Goal: Task Accomplishment & Management: Manage account settings

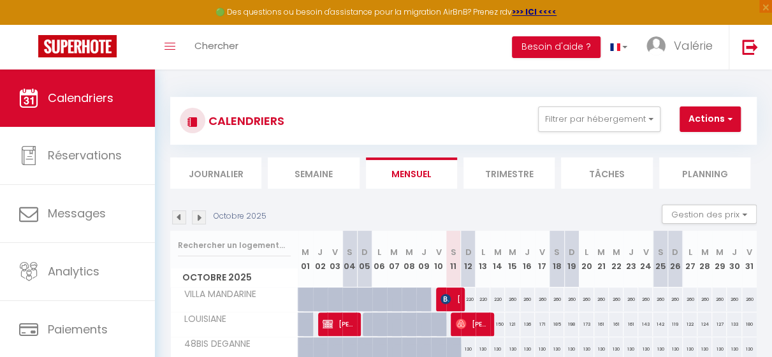
click at [179, 219] on img at bounding box center [179, 217] width 14 height 14
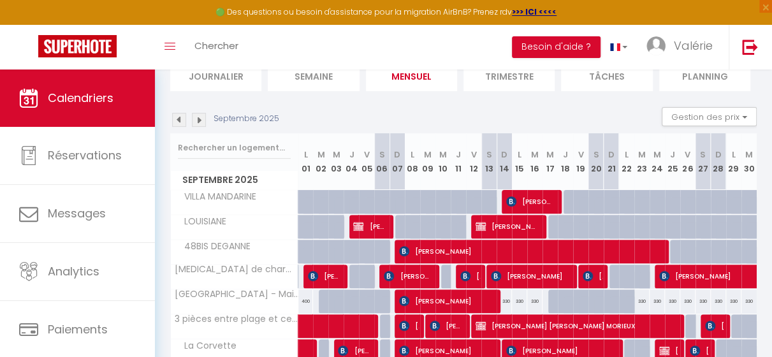
scroll to position [99, 0]
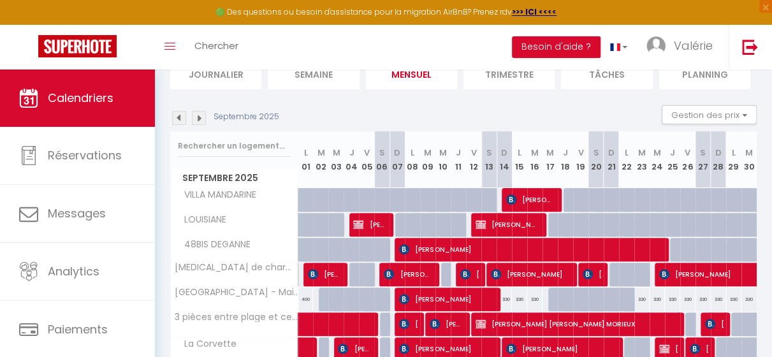
click at [179, 118] on img at bounding box center [179, 118] width 14 height 14
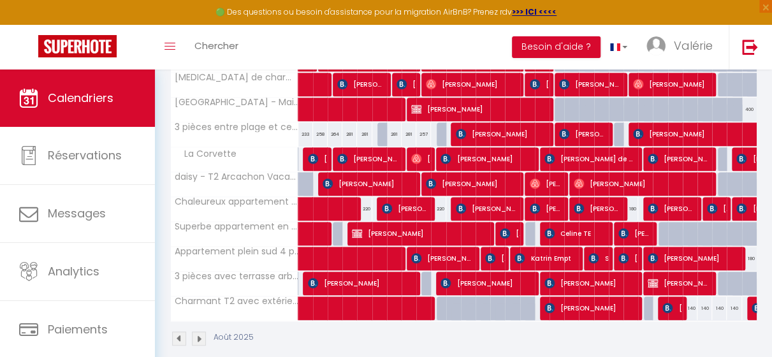
scroll to position [292, 0]
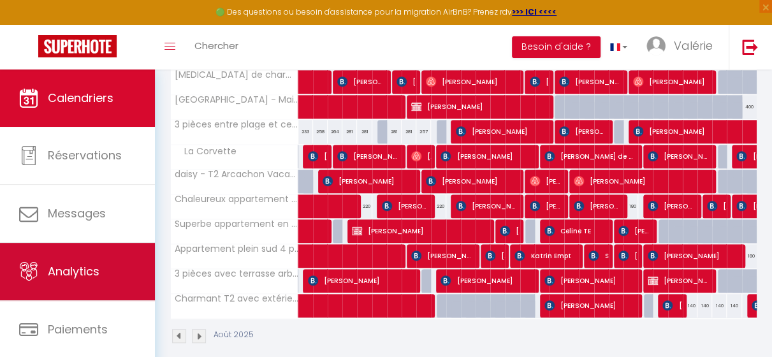
click at [79, 263] on span "Analytics" at bounding box center [74, 271] width 52 height 16
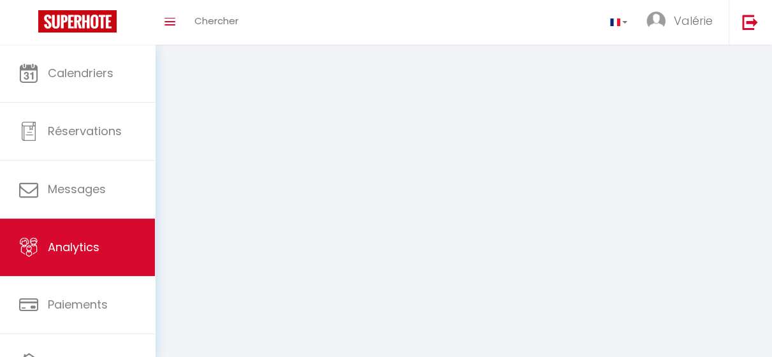
select select "2025"
select select "10"
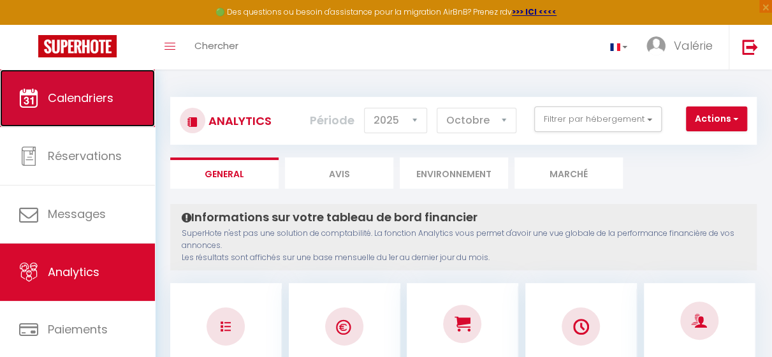
click at [74, 104] on span "Calendriers" at bounding box center [81, 98] width 66 height 16
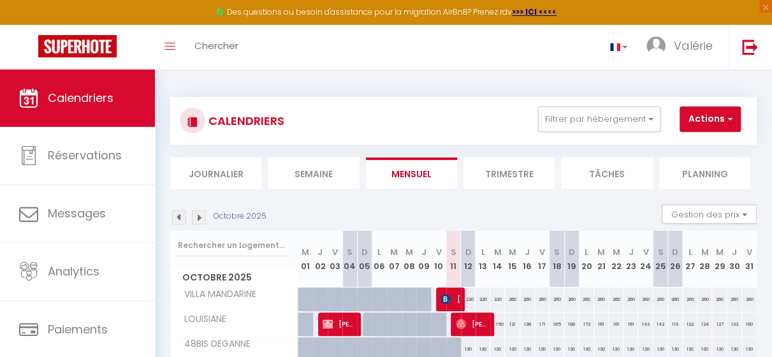
click at [177, 219] on img at bounding box center [179, 217] width 14 height 14
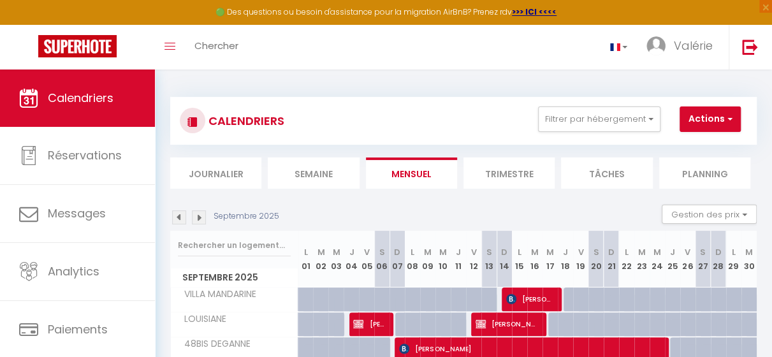
click at [177, 219] on img at bounding box center [179, 217] width 14 height 14
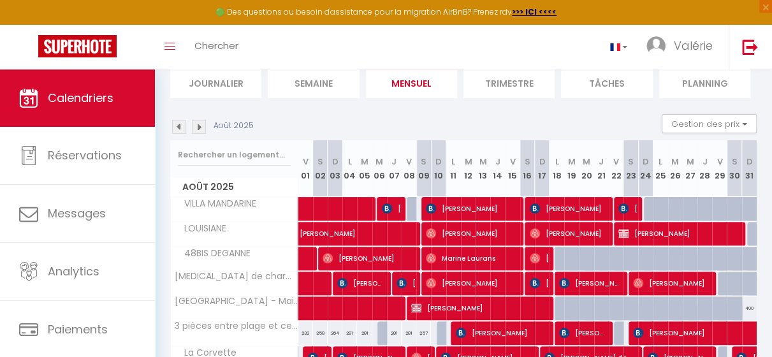
scroll to position [119, 0]
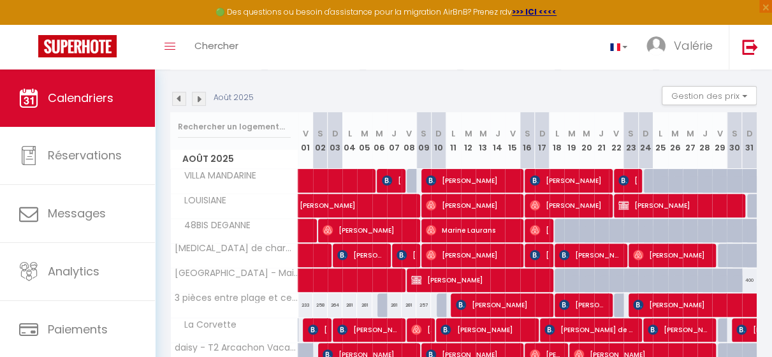
click at [178, 101] on img at bounding box center [179, 99] width 14 height 14
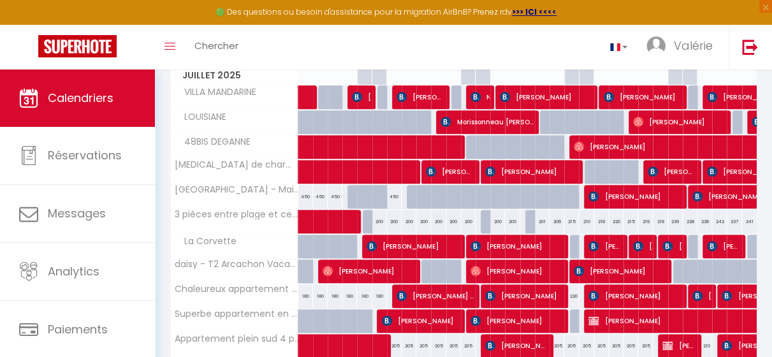
scroll to position [142, 0]
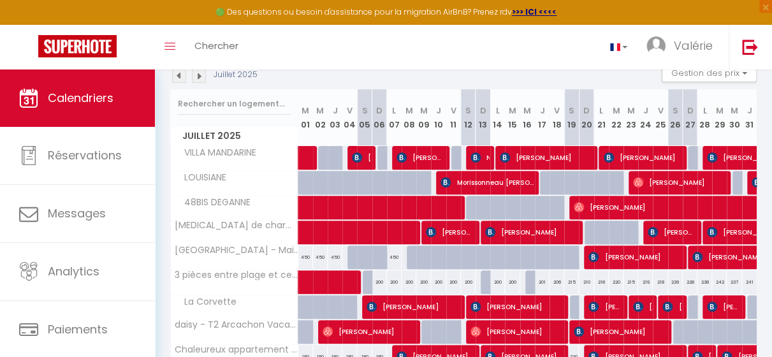
click at [182, 78] on img at bounding box center [179, 76] width 14 height 14
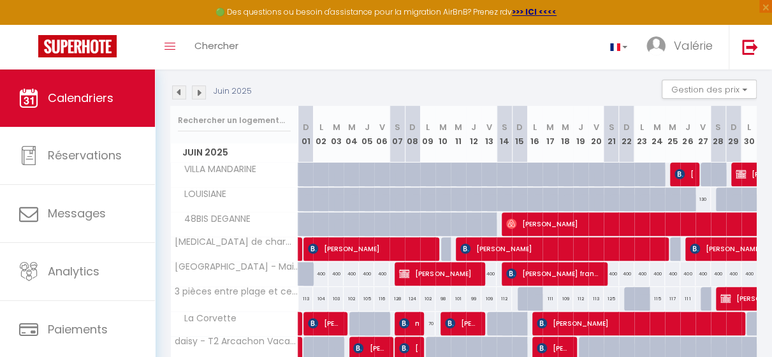
scroll to position [121, 0]
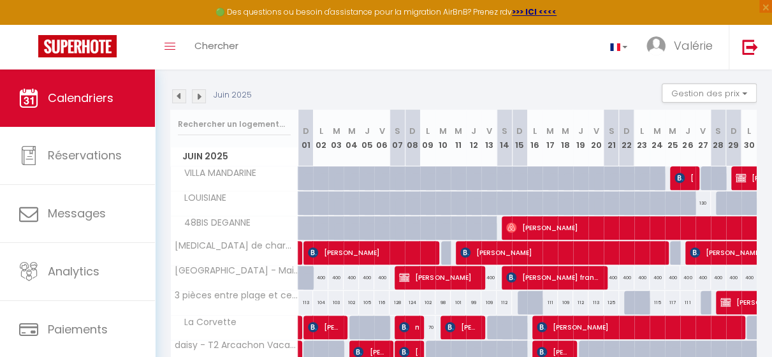
click at [198, 98] on img at bounding box center [199, 96] width 14 height 14
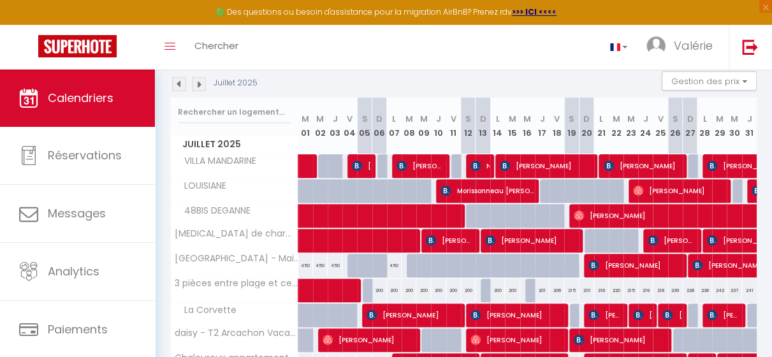
scroll to position [131, 0]
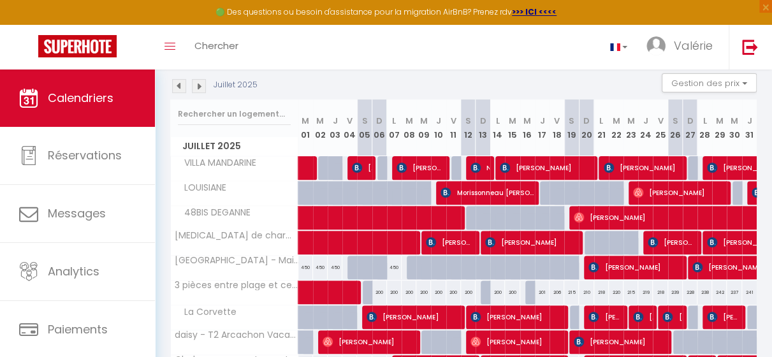
click at [201, 85] on img at bounding box center [199, 86] width 14 height 14
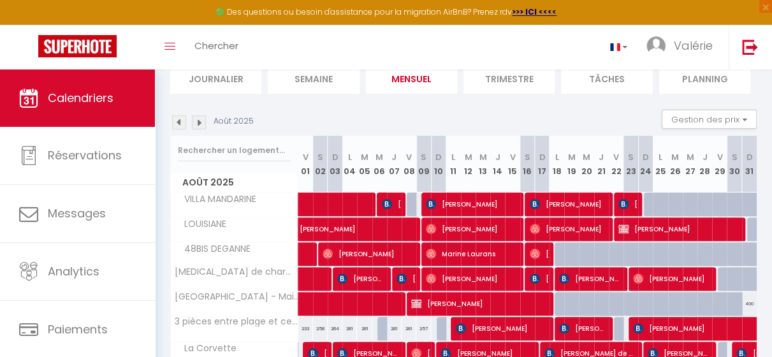
scroll to position [75, 0]
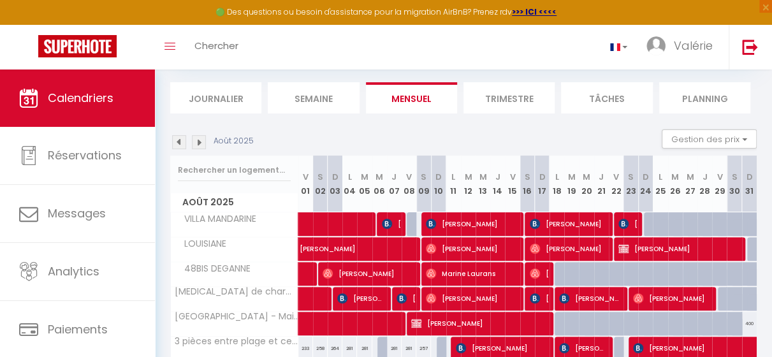
click at [198, 143] on img at bounding box center [199, 142] width 14 height 14
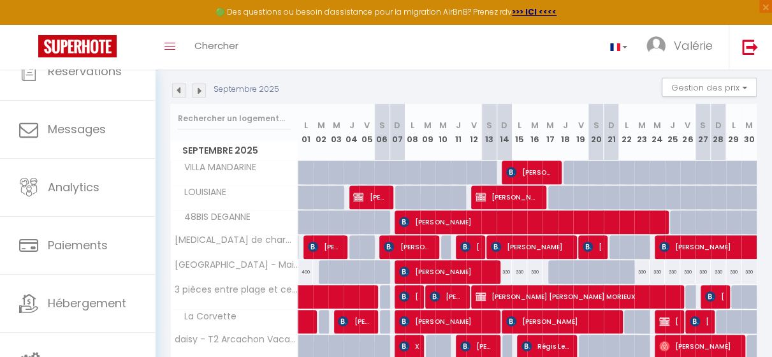
scroll to position [89, 0]
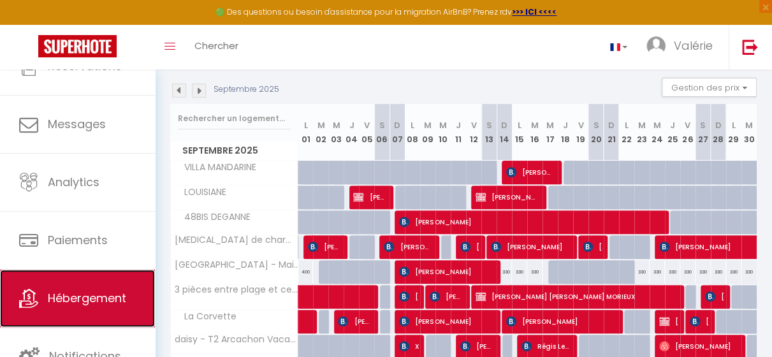
click at [99, 302] on span "Hébergement" at bounding box center [87, 298] width 78 height 16
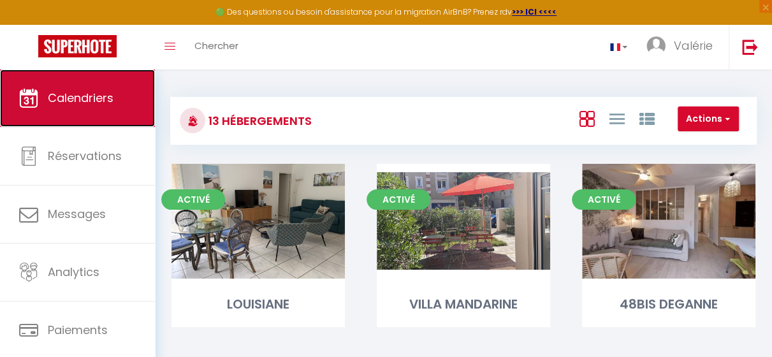
click at [80, 96] on span "Calendriers" at bounding box center [81, 98] width 66 height 16
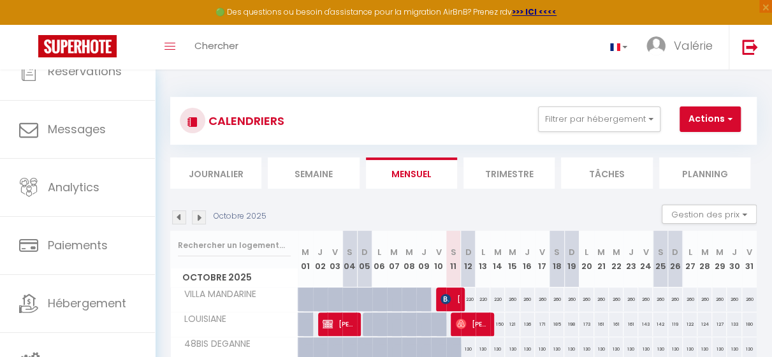
scroll to position [85, 0]
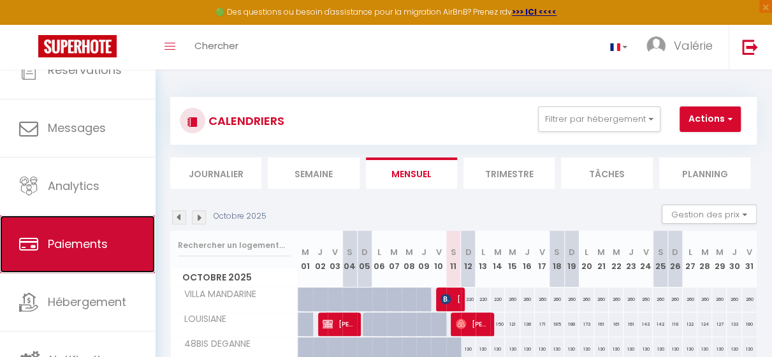
click at [58, 237] on span "Paiements" at bounding box center [78, 244] width 60 height 16
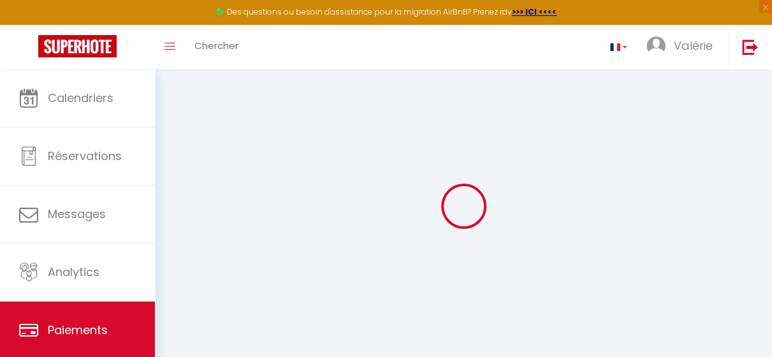
select select "2"
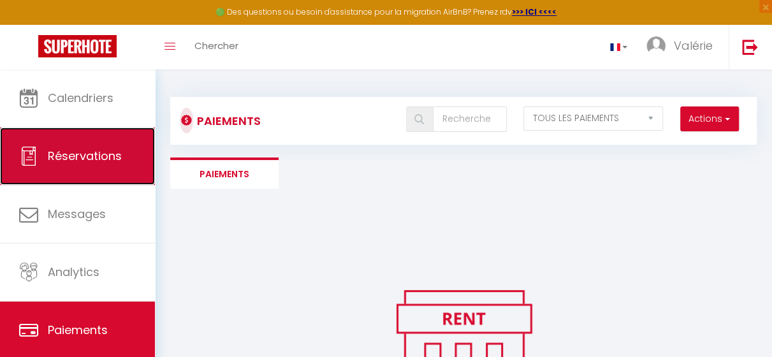
click at [65, 158] on span "Réservations" at bounding box center [85, 156] width 74 height 16
select select "not_cancelled"
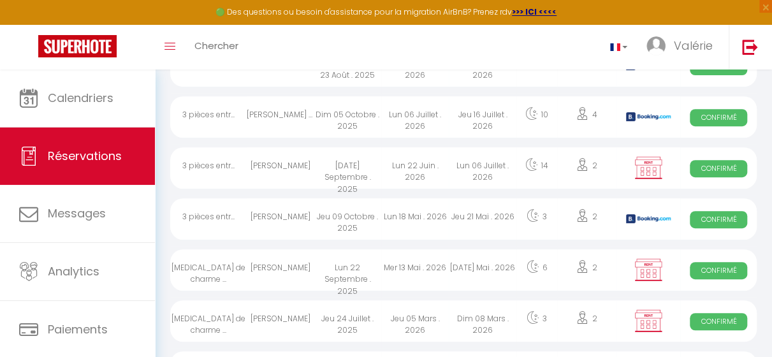
scroll to position [222, 0]
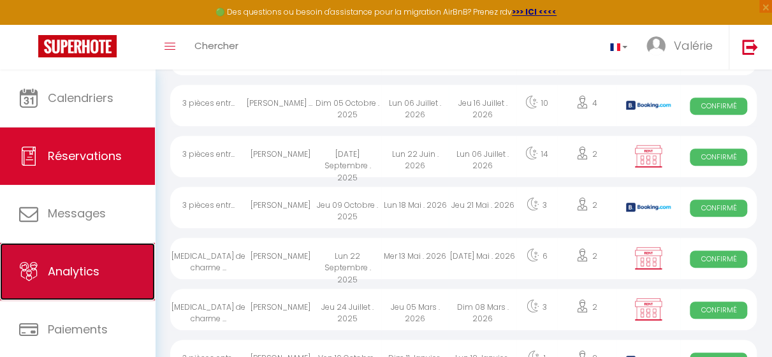
click at [77, 274] on span "Analytics" at bounding box center [74, 271] width 52 height 16
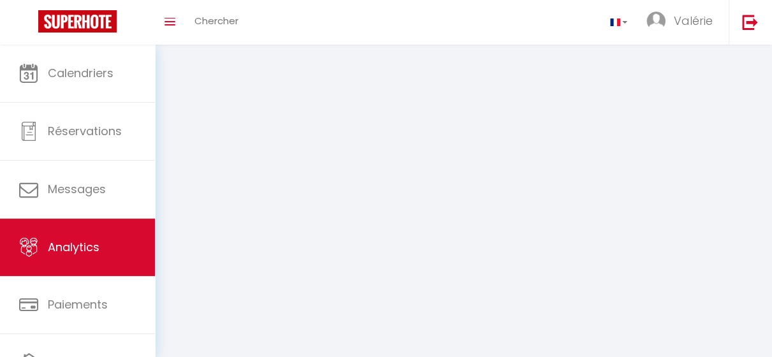
select select "2025"
select select "10"
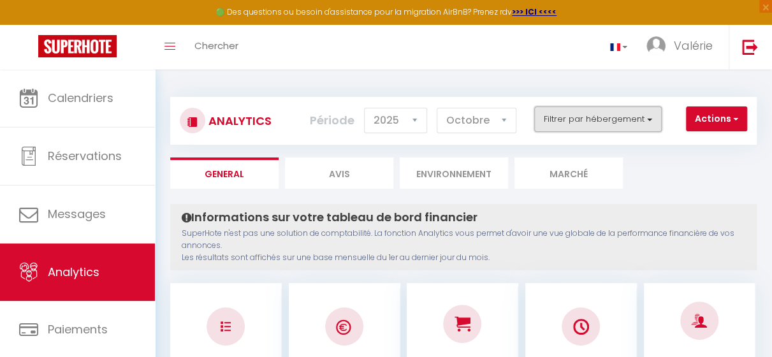
click at [653, 117] on button "Filtrer par hébergement" at bounding box center [598, 119] width 128 height 26
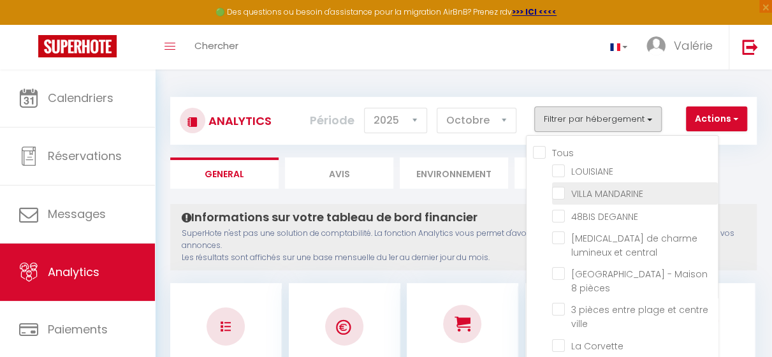
click at [564, 196] on MANDARINE "checkbox" at bounding box center [635, 192] width 166 height 13
checkbox MANDARINE "true"
checkbox input "false"
checkbox DEGANNE "false"
checkbox central "false"
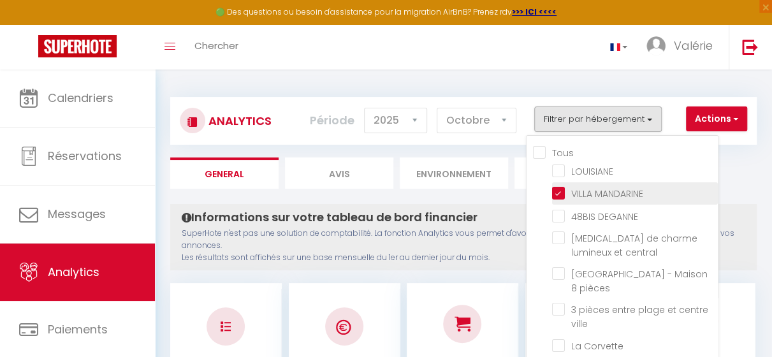
checkbox pièces "false"
checkbox ville "false"
checkbox Corvette "false"
checkbox mètres "false"
checkbox nordiques "false"
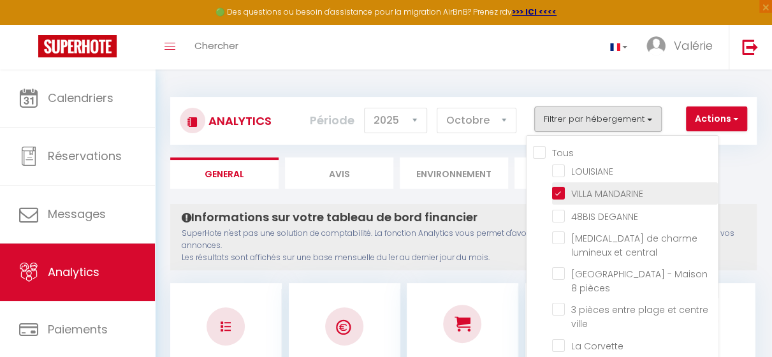
checkbox plage "false"
checkbox pers "false"
checkbox arborée "false"
checkbox Deganne "false"
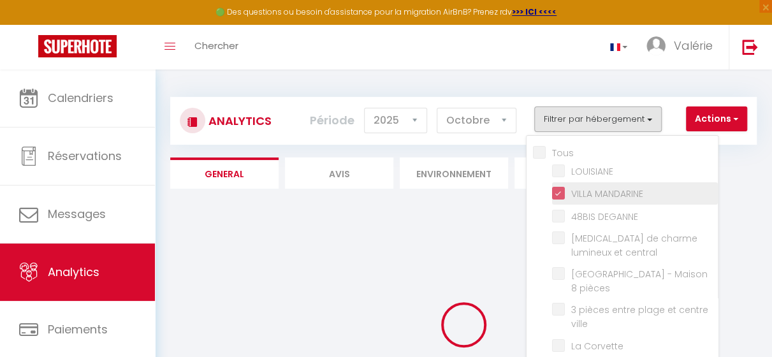
checkbox input "false"
checkbox DEGANNE "false"
checkbox central "false"
checkbox pièces "false"
checkbox ville "false"
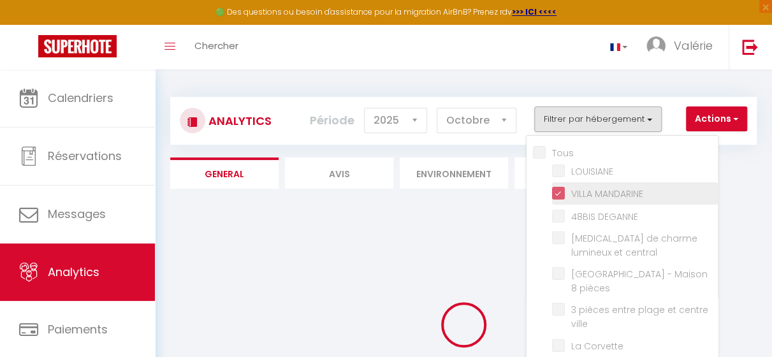
checkbox Corvette "false"
checkbox mètres "false"
checkbox nordiques "false"
checkbox plage "false"
checkbox pers "false"
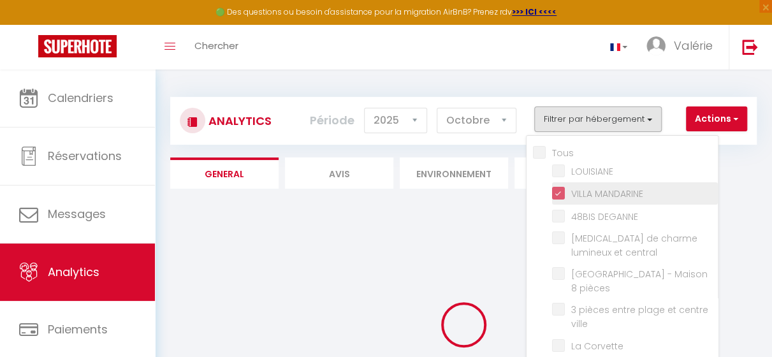
checkbox arborée "false"
checkbox Deganne "false"
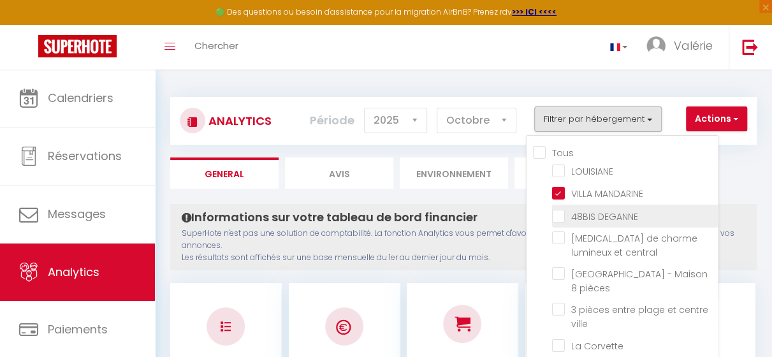
click at [564, 221] on DEGANNE "checkbox" at bounding box center [635, 215] width 166 height 13
checkbox DEGANNE "true"
checkbox input "false"
checkbox central "false"
checkbox pièces "false"
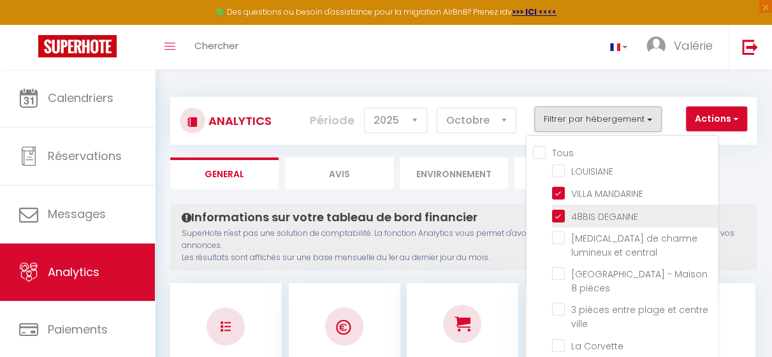
checkbox ville "false"
checkbox Corvette "false"
checkbox mètres "false"
checkbox nordiques "false"
checkbox plage "false"
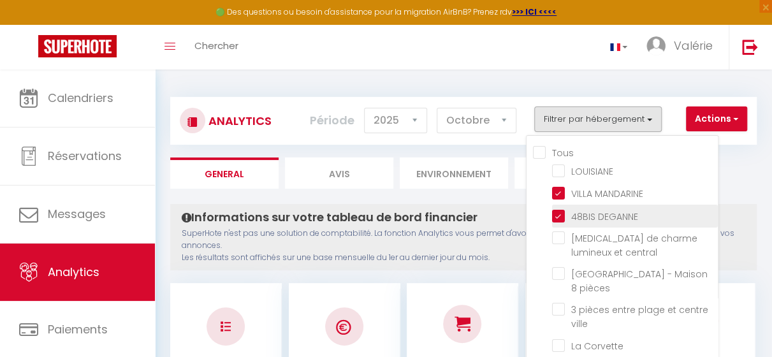
checkbox pers "false"
checkbox arborée "false"
checkbox Deganne "false"
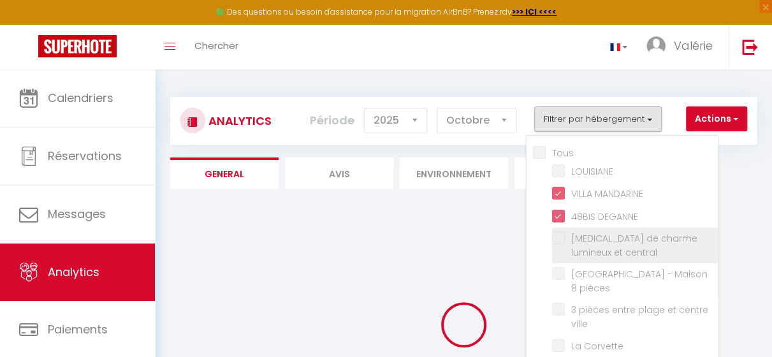
checkbox input "false"
checkbox central "false"
checkbox pièces "false"
checkbox ville "false"
checkbox Corvette "false"
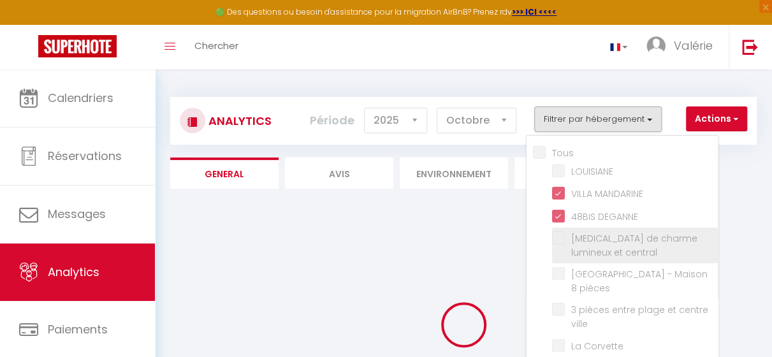
checkbox mètres "false"
checkbox nordiques "false"
checkbox plage "false"
checkbox pers "false"
checkbox arborée "false"
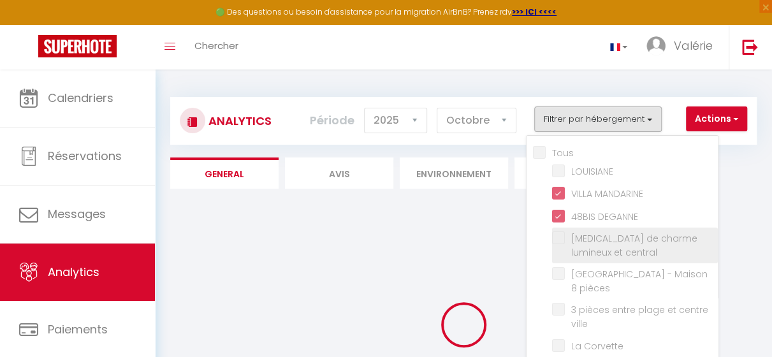
checkbox Deganne "false"
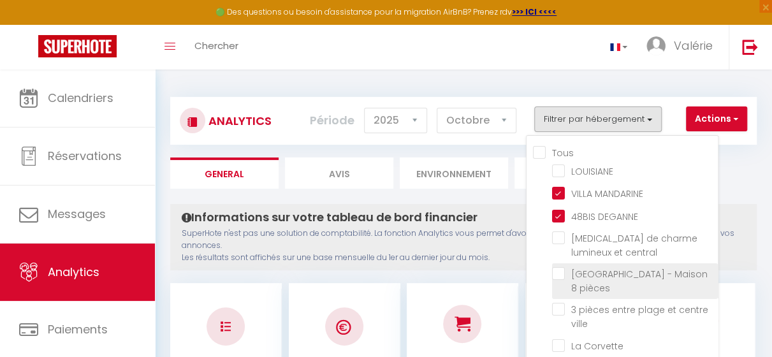
click at [562, 274] on pièces "checkbox" at bounding box center [635, 273] width 166 height 13
checkbox pièces "true"
checkbox input "false"
checkbox central "false"
checkbox ville "false"
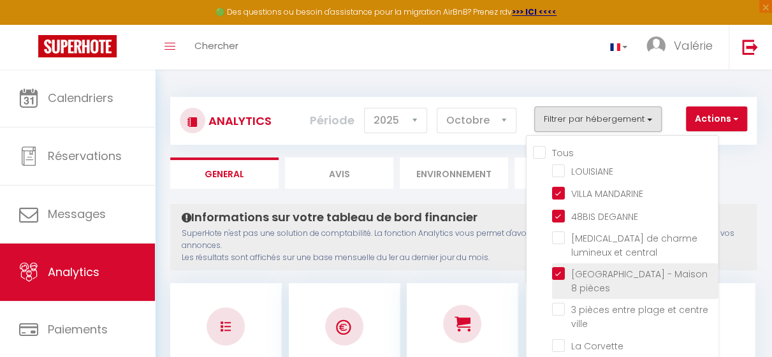
checkbox Corvette "false"
checkbox mètres "false"
checkbox nordiques "false"
checkbox plage "false"
checkbox pers "false"
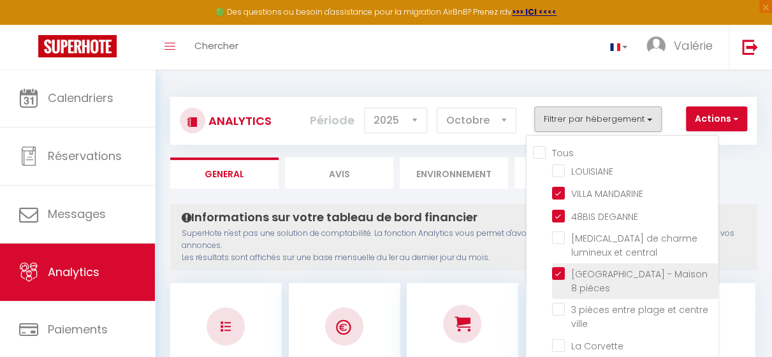
checkbox arborée "false"
checkbox Deganne "false"
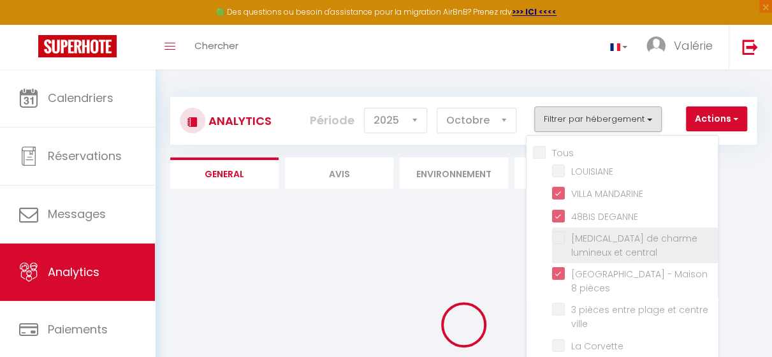
checkbox input "false"
checkbox central "false"
checkbox ville "false"
checkbox Corvette "false"
checkbox mètres "false"
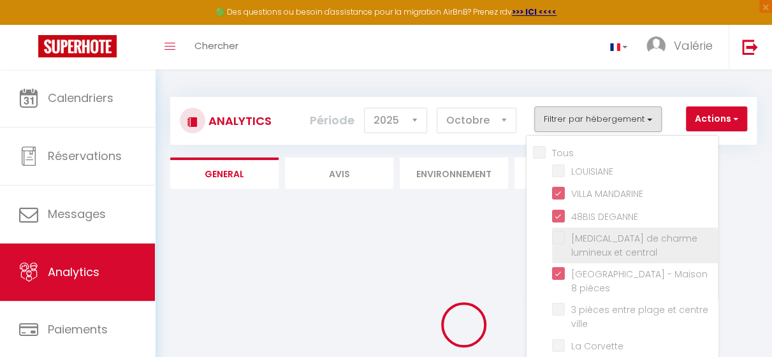
checkbox nordiques "false"
checkbox plage "false"
checkbox pers "false"
checkbox arborée "false"
checkbox Deganne "false"
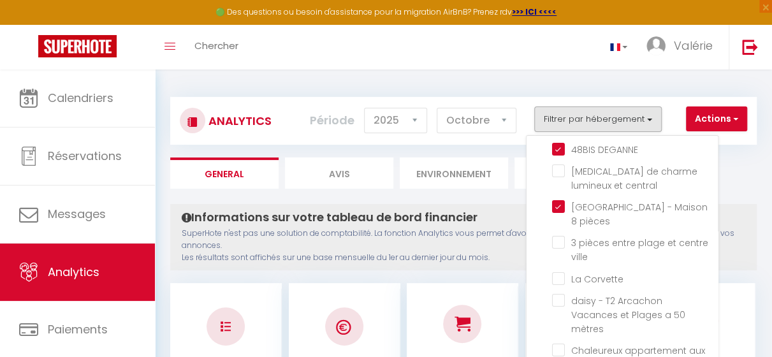
scroll to position [71, 0]
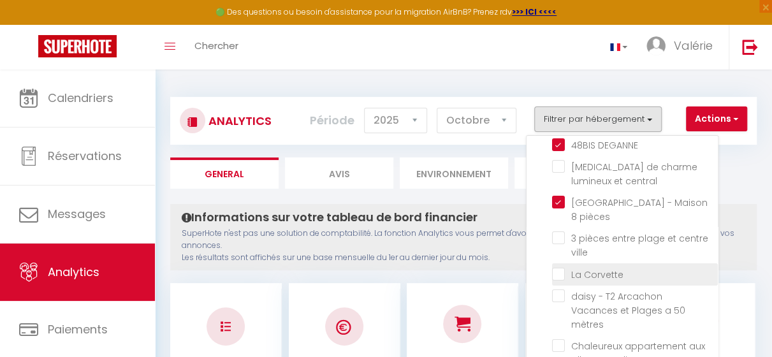
click at [560, 267] on Corvette "checkbox" at bounding box center [635, 273] width 166 height 13
checkbox Corvette "true"
checkbox input "false"
checkbox central "false"
checkbox ville "false"
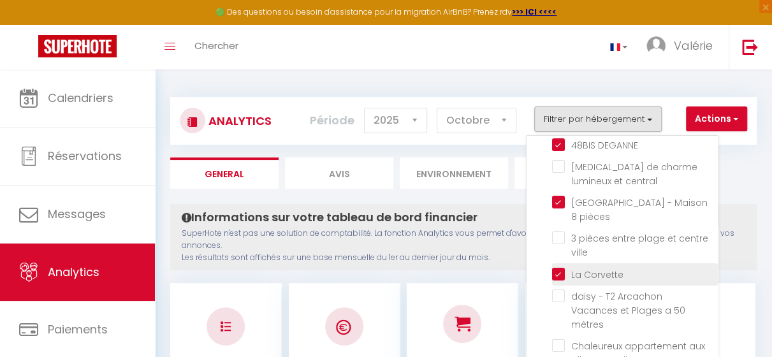
checkbox mètres "false"
checkbox nordiques "false"
checkbox plage "false"
checkbox pers "false"
checkbox arborée "false"
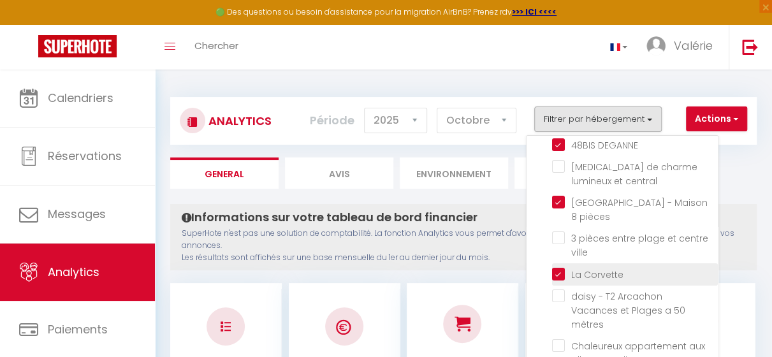
checkbox Deganne "false"
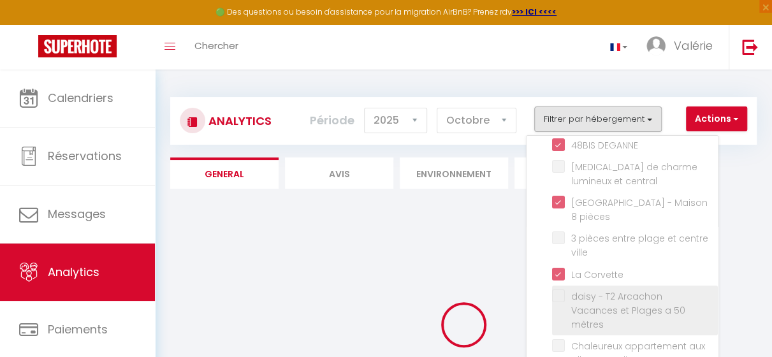
checkbox input "false"
checkbox central "false"
checkbox ville "false"
checkbox mètres "false"
checkbox nordiques "false"
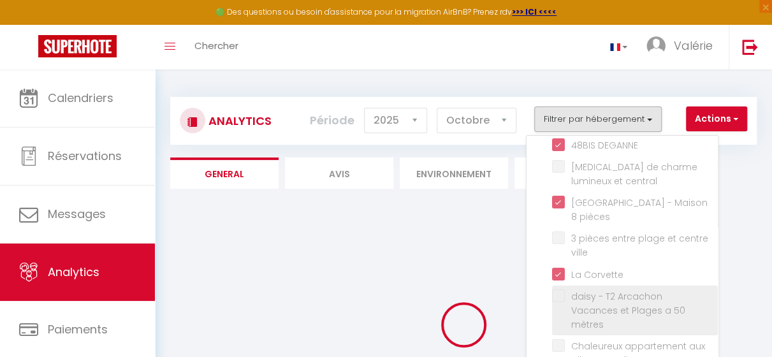
checkbox plage "false"
checkbox pers "false"
checkbox arborée "false"
checkbox Deganne "false"
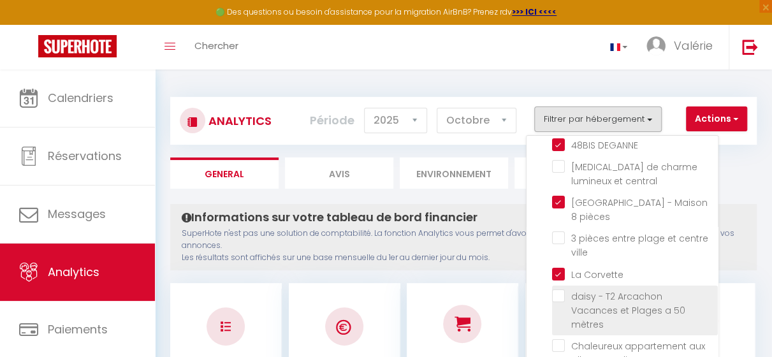
click at [562, 290] on mètres "checkbox" at bounding box center [635, 296] width 166 height 13
checkbox mètres "true"
checkbox input "false"
checkbox central "false"
checkbox ville "false"
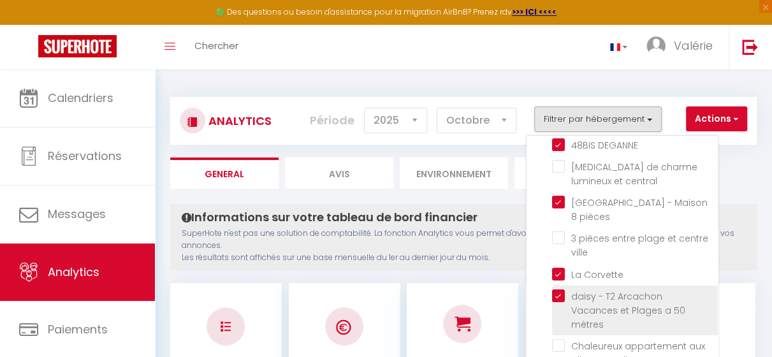
checkbox nordiques "false"
checkbox plage "false"
checkbox pers "false"
checkbox arborée "false"
checkbox Deganne "false"
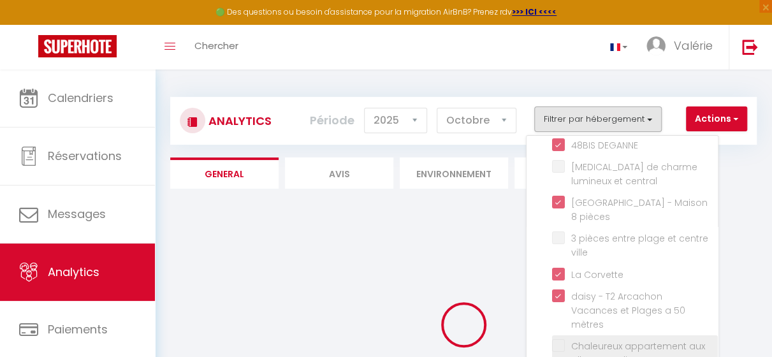
checkbox input "false"
checkbox central "false"
checkbox ville "false"
checkbox nordiques "false"
checkbox plage "false"
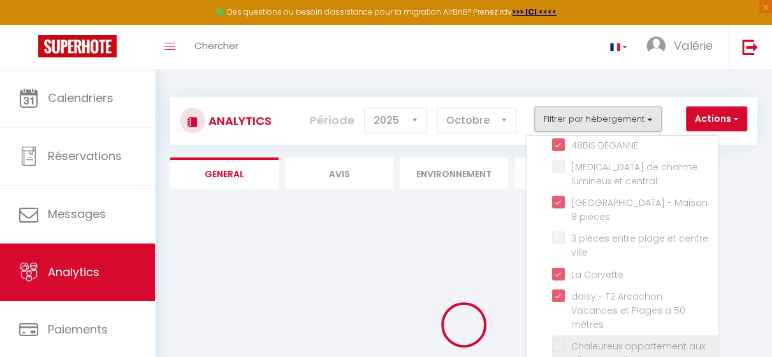
checkbox pers "false"
checkbox arborée "false"
checkbox Deganne "false"
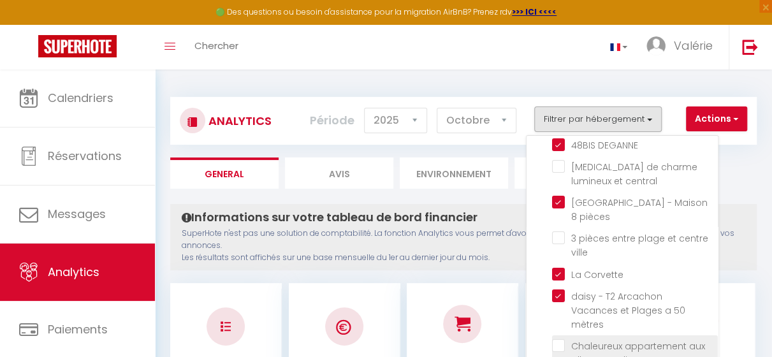
click at [562, 339] on nordiques "checkbox" at bounding box center [635, 345] width 166 height 13
checkbox nordiques "true"
checkbox input "false"
checkbox central "false"
checkbox ville "false"
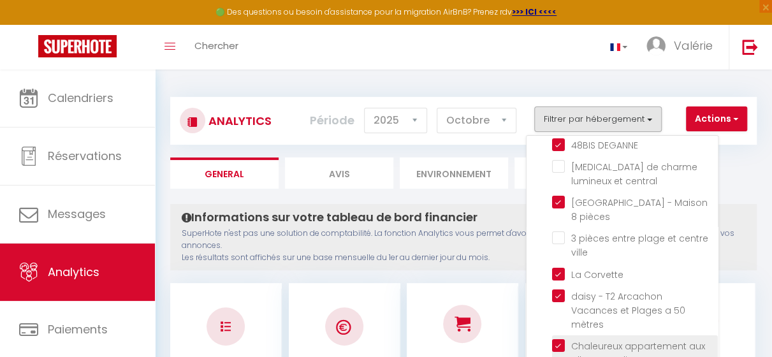
checkbox plage "false"
checkbox pers "false"
checkbox arborée "false"
checkbox Deganne "false"
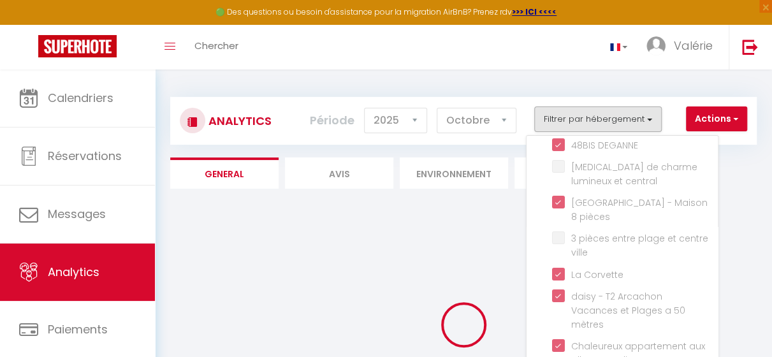
checkbox input "false"
checkbox central "false"
checkbox ville "false"
checkbox plage "false"
checkbox pers "false"
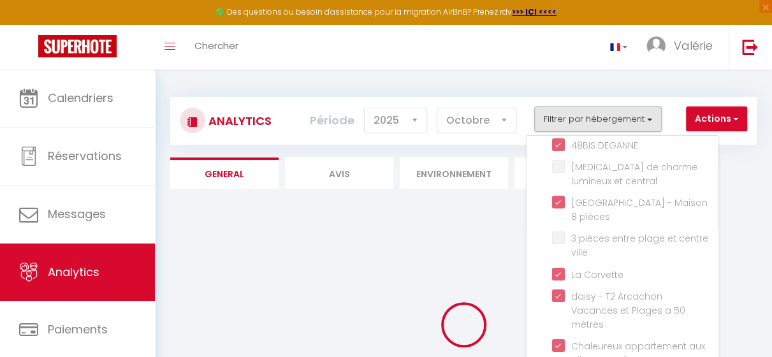
checkbox arborée "false"
checkbox Deganne "false"
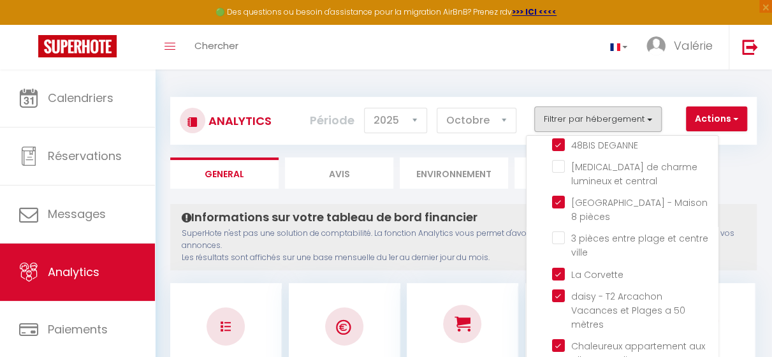
scroll to position [87, 0]
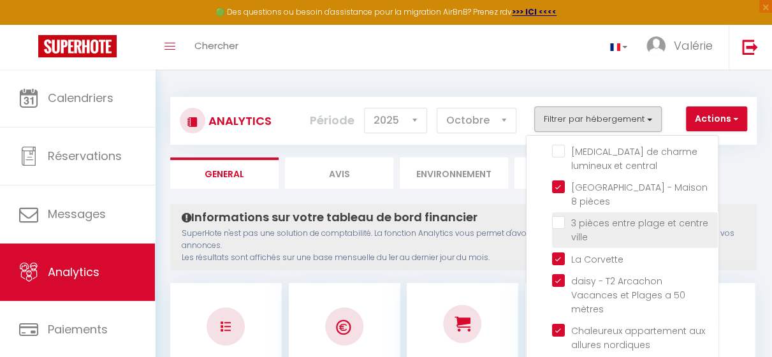
click at [560, 216] on ville "checkbox" at bounding box center [635, 222] width 166 height 13
checkbox ville "true"
checkbox input "false"
checkbox central "false"
checkbox plage "false"
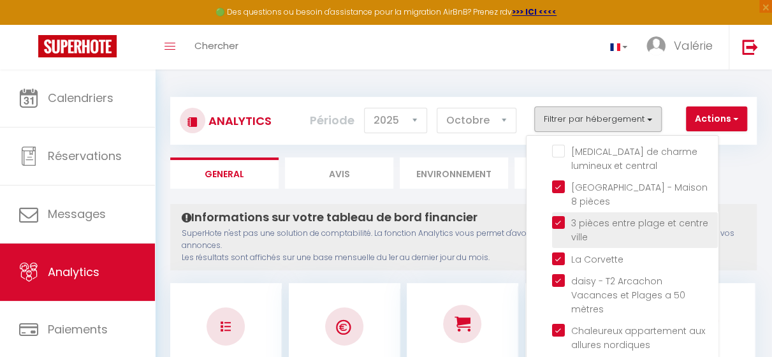
checkbox pers "false"
checkbox arborée "false"
checkbox Deganne "false"
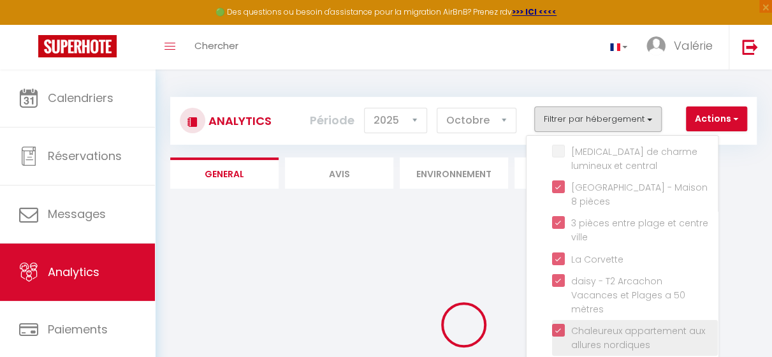
checkbox input "false"
checkbox central "false"
checkbox plage "false"
checkbox pers "false"
checkbox arborée "false"
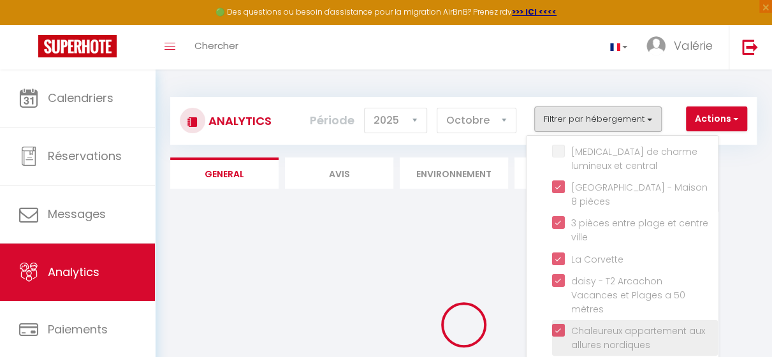
checkbox Deganne "false"
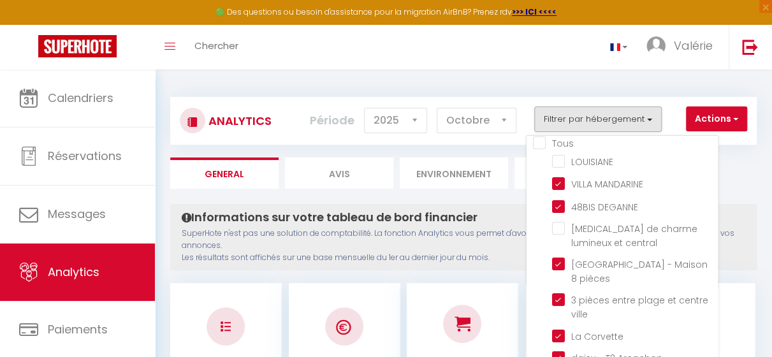
scroll to position [8, 0]
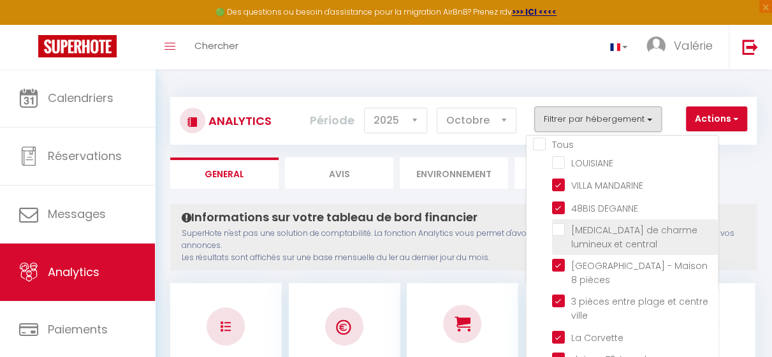
click at [560, 229] on central "checkbox" at bounding box center [635, 229] width 166 height 13
checkbox central "true"
checkbox input "false"
checkbox plage "false"
checkbox pers "false"
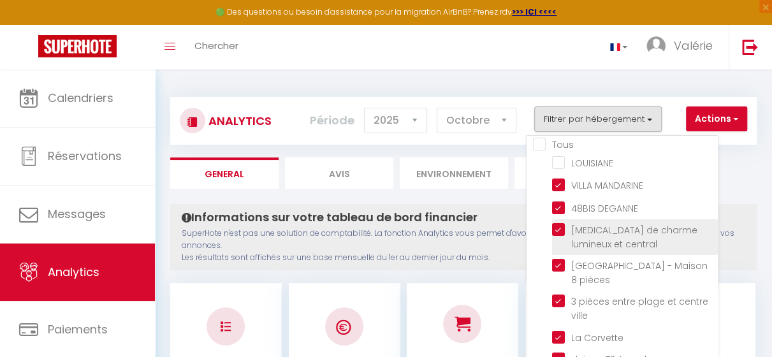
checkbox arborée "false"
checkbox Deganne "false"
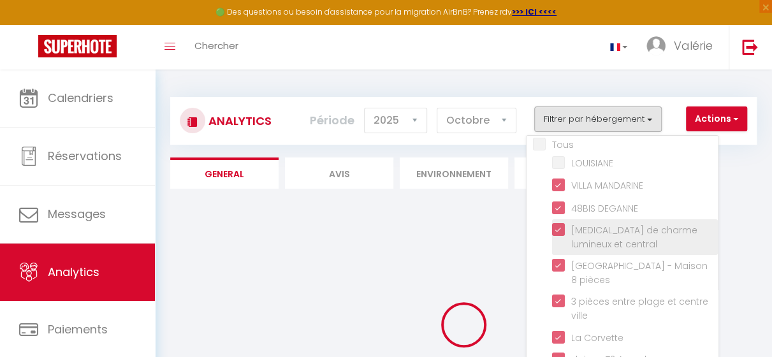
checkbox input "false"
checkbox plage "false"
checkbox pers "false"
checkbox arborée "false"
checkbox Deganne "false"
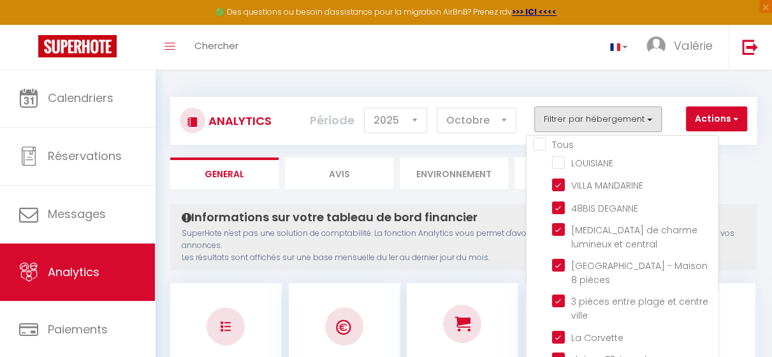
click at [741, 183] on ul "General Avis Environnement Marché" at bounding box center [463, 173] width 587 height 31
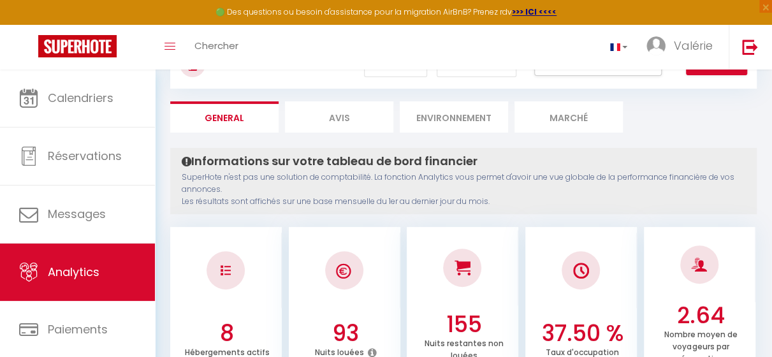
scroll to position [0, 0]
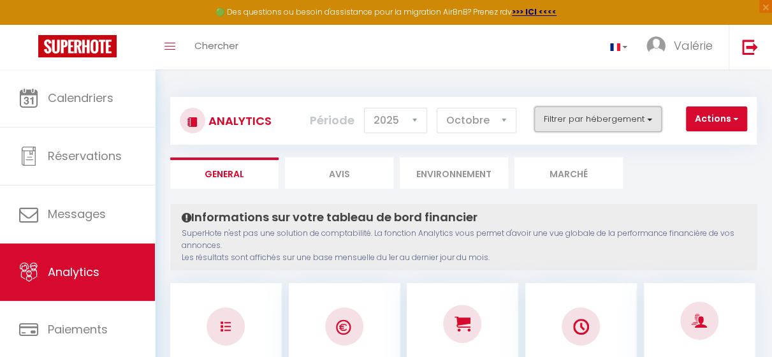
click at [650, 120] on button "Filtrer par hébergement" at bounding box center [598, 119] width 128 height 26
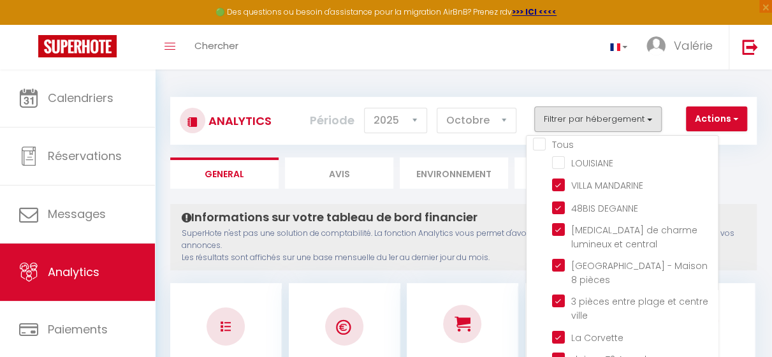
click at [541, 144] on input "Tous" at bounding box center [625, 143] width 185 height 13
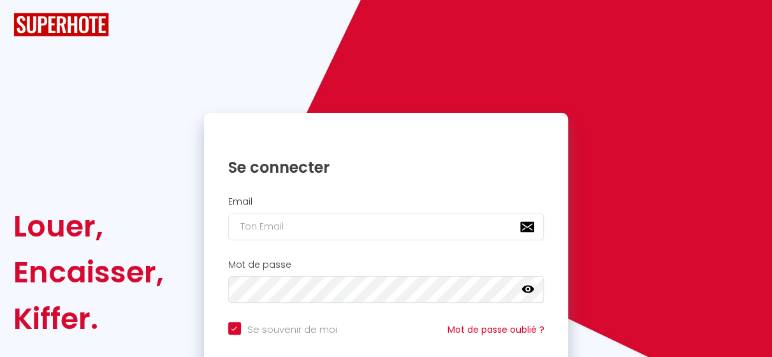
checkbox input "true"
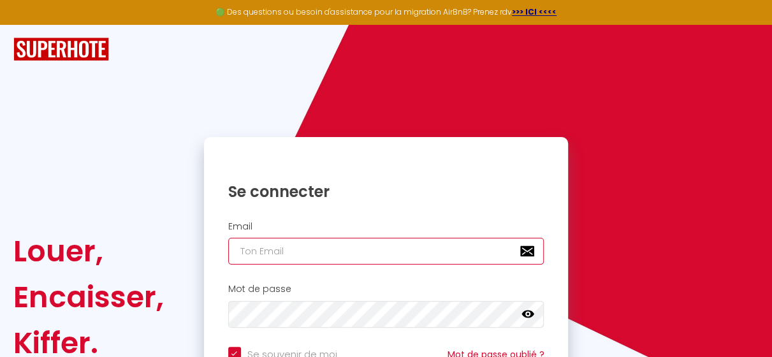
type input "[EMAIL_ADDRESS][DOMAIN_NAME]"
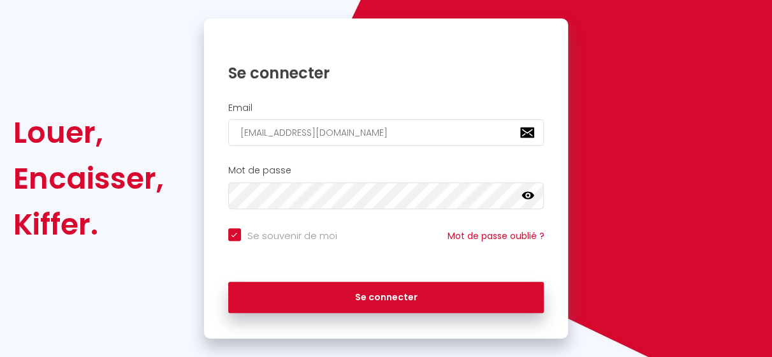
scroll to position [137, 0]
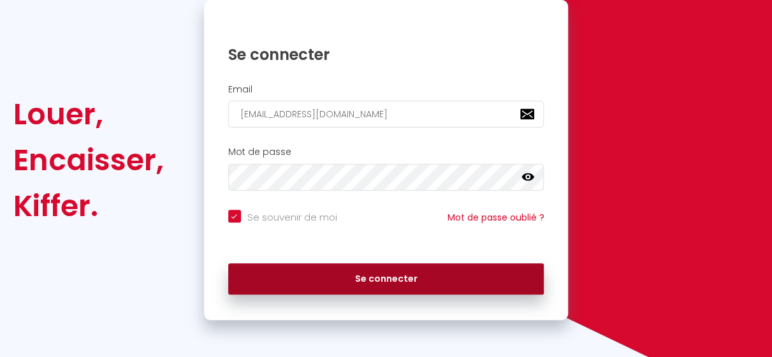
click at [402, 279] on button "Se connecter" at bounding box center [386, 279] width 316 height 32
checkbox input "true"
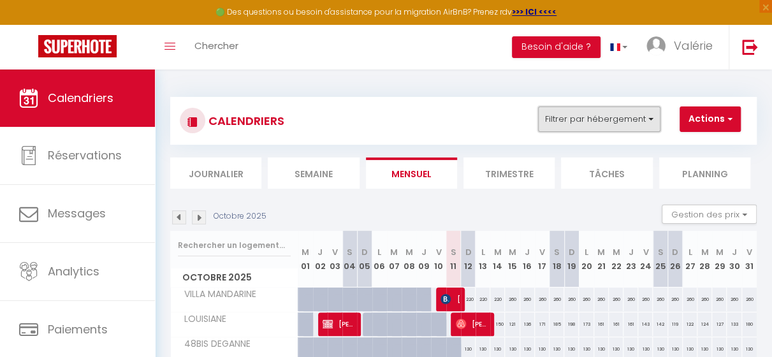
click at [649, 122] on button "Filtrer par hébergement" at bounding box center [599, 119] width 122 height 26
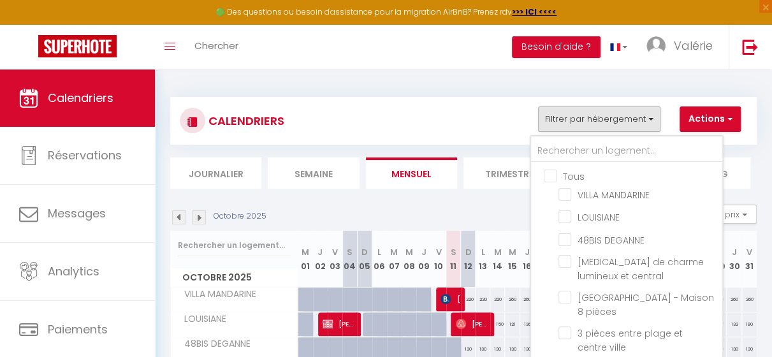
click at [554, 175] on input "Tous" at bounding box center [639, 175] width 191 height 13
checkbox input "true"
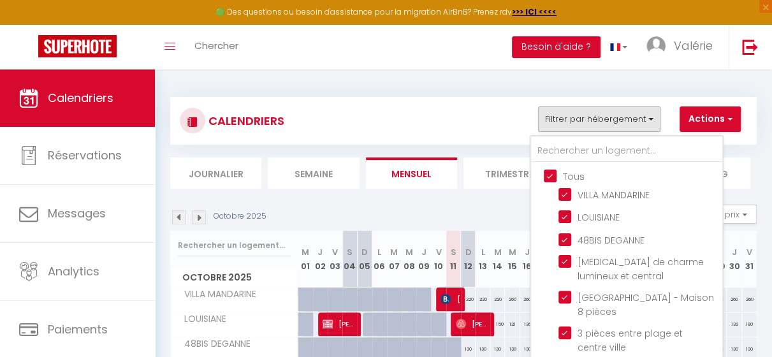
checkbox input "true"
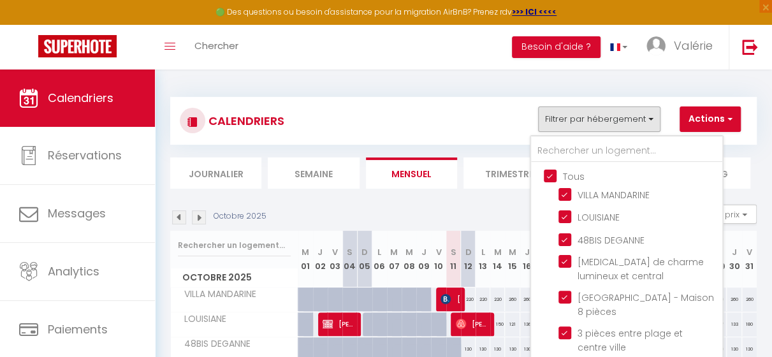
checkbox input "true"
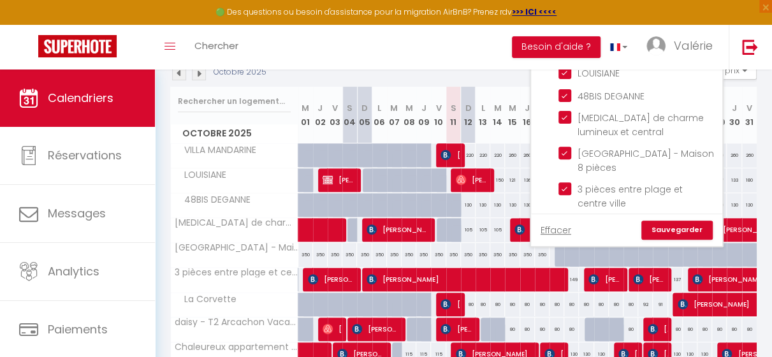
scroll to position [146, 0]
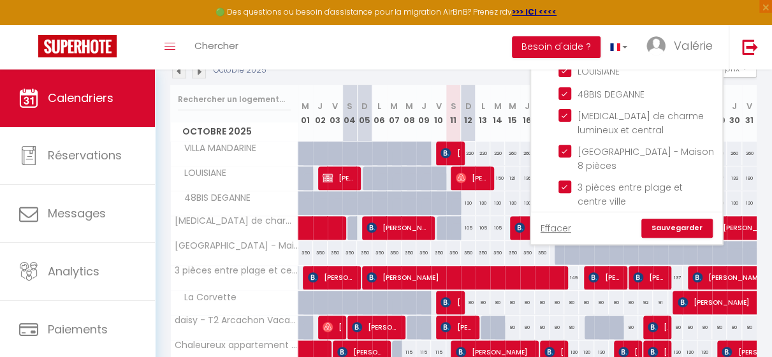
click at [680, 229] on link "Sauvegarder" at bounding box center [677, 228] width 71 height 19
